Goal: Information Seeking & Learning: Learn about a topic

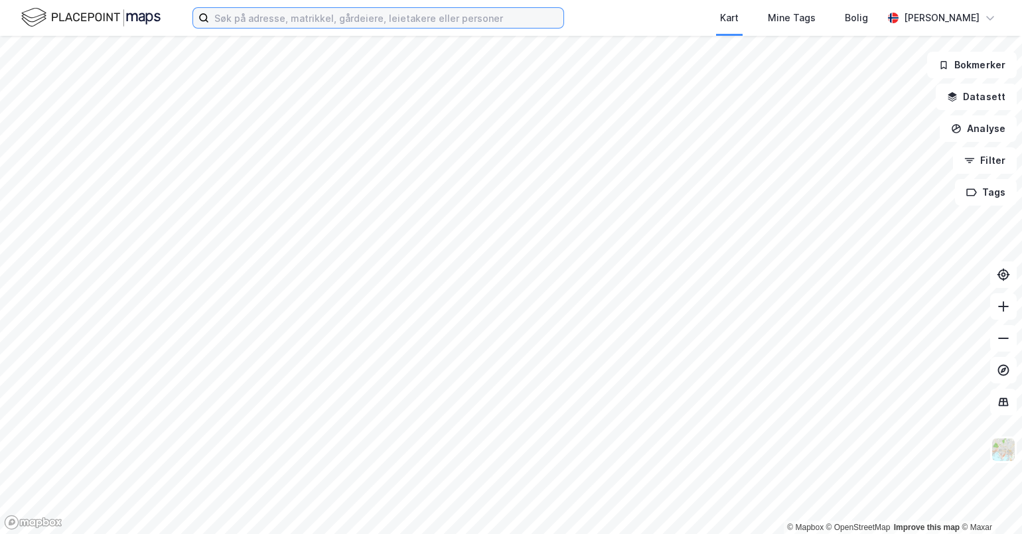
click at [232, 13] on input at bounding box center [386, 18] width 355 height 20
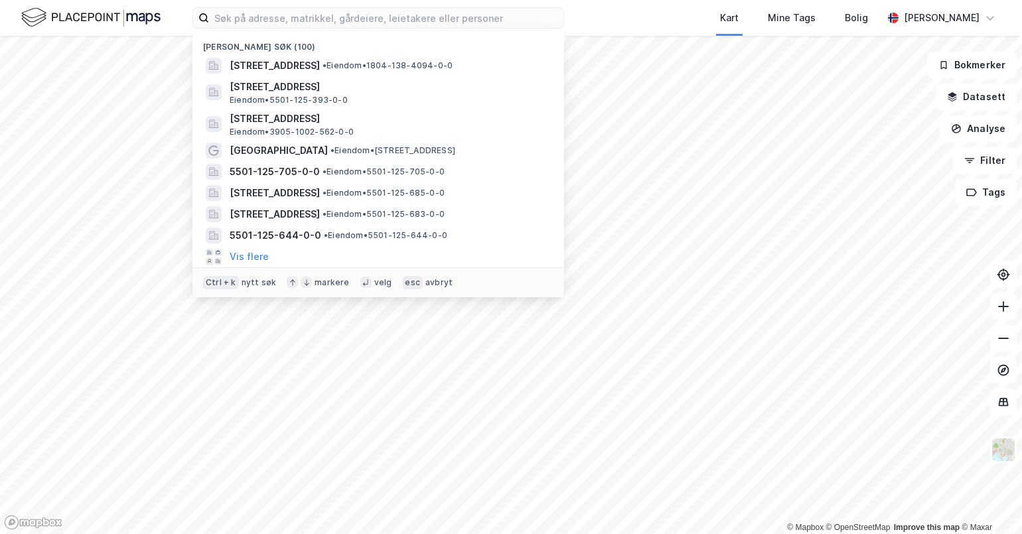
click at [689, 15] on div "Kart Mine Tags Bolig" at bounding box center [755, 18] width 255 height 36
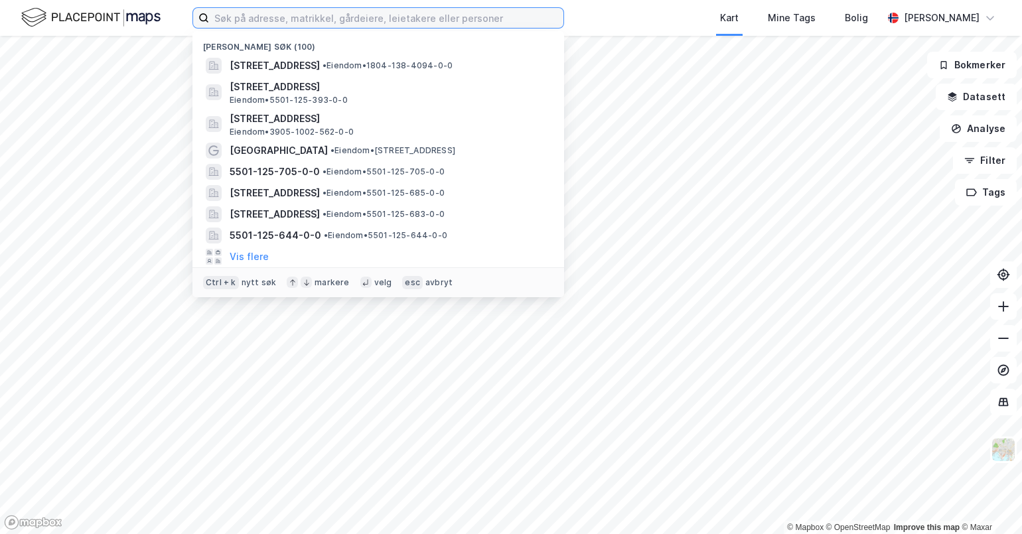
click at [326, 17] on input at bounding box center [386, 18] width 355 height 20
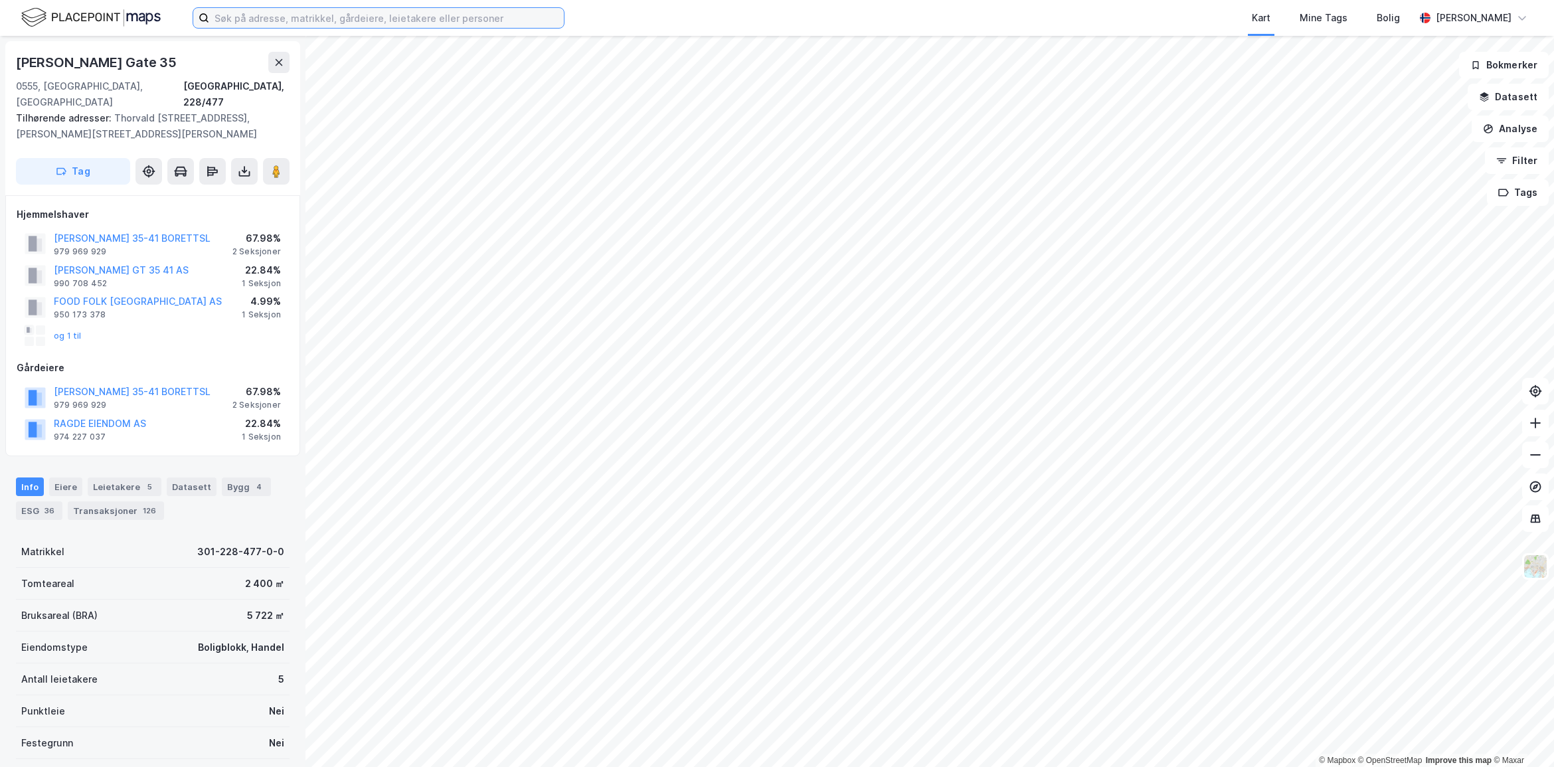
click at [293, 27] on input at bounding box center [386, 18] width 355 height 20
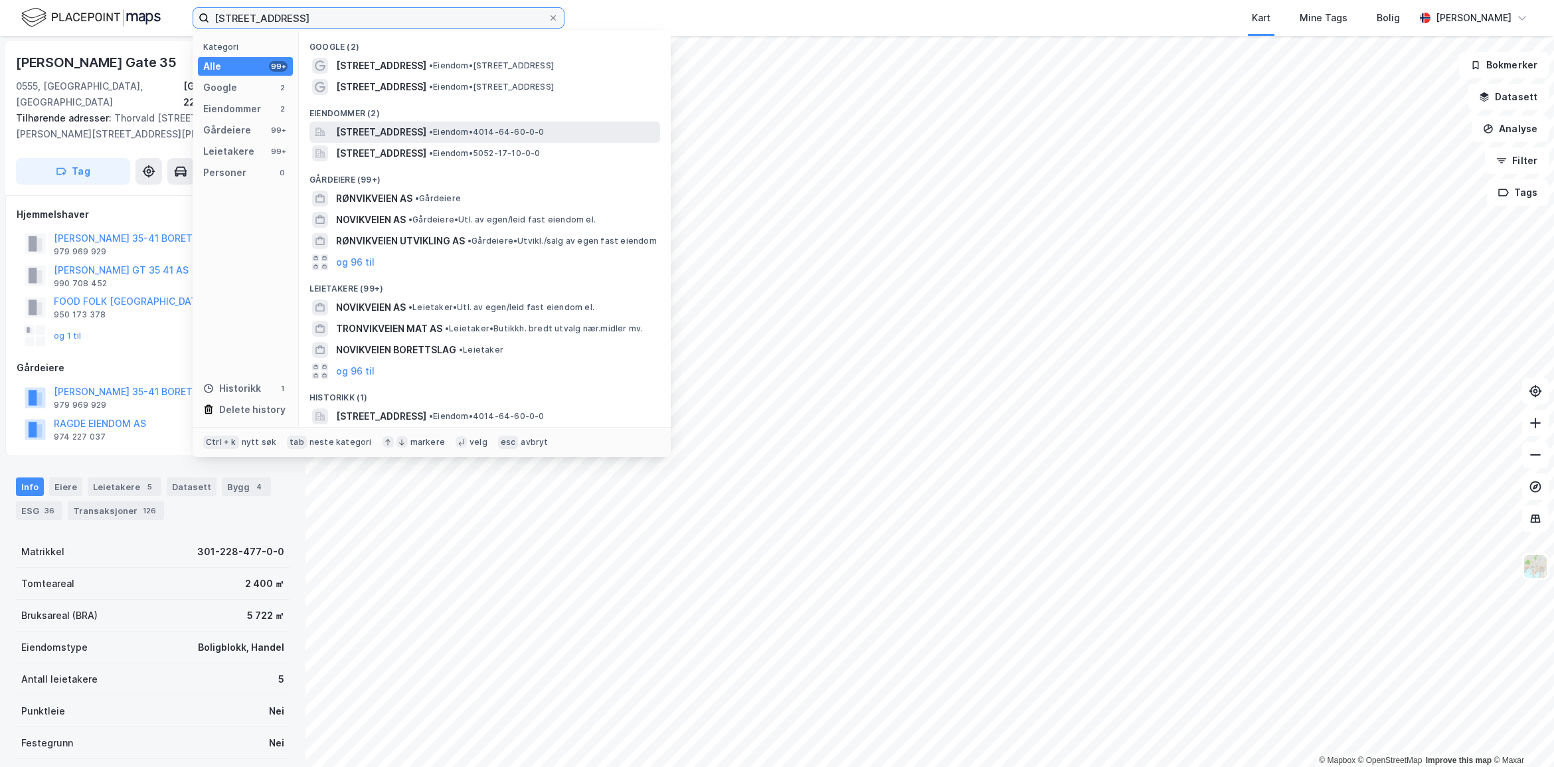
type input "[STREET_ADDRESS]"
click at [467, 121] on div "[STREET_ADDRESS] • Eiendom • 4014-64-60-0-0" at bounding box center [484, 131] width 351 height 21
